Goal: Navigation & Orientation: Go to known website

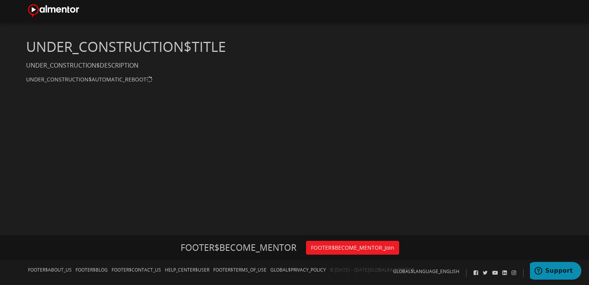
click at [154, 78] on div "UNDER_CONSTRUCTION$AUTOMATIC_REBOOT" at bounding box center [294, 79] width 545 height 6
